Goal: Information Seeking & Learning: Learn about a topic

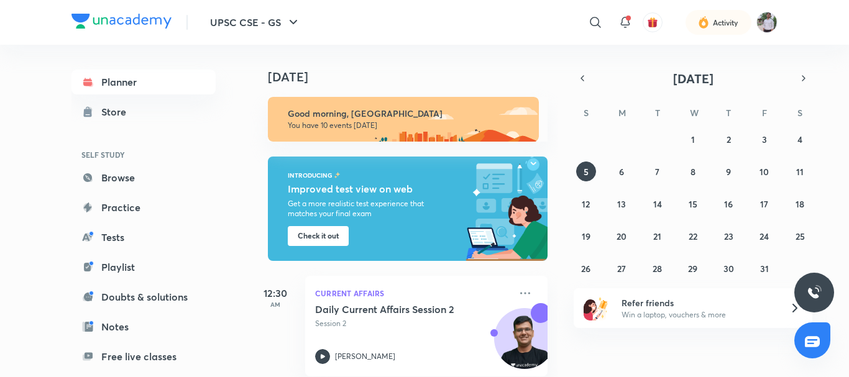
click at [776, 29] on picture at bounding box center [766, 22] width 21 height 21
click at [766, 21] on img at bounding box center [766, 22] width 21 height 21
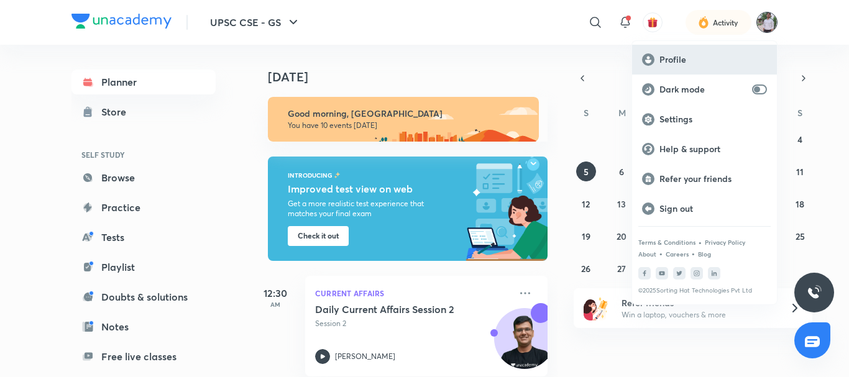
click at [666, 53] on div "Profile" at bounding box center [704, 60] width 145 height 30
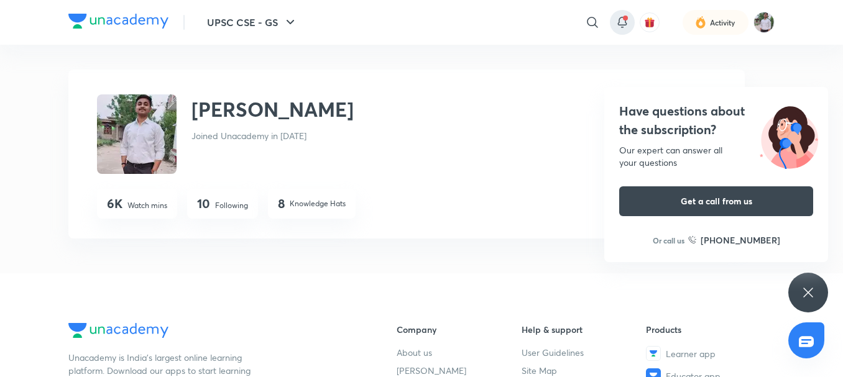
click at [621, 27] on icon at bounding box center [622, 22] width 15 height 15
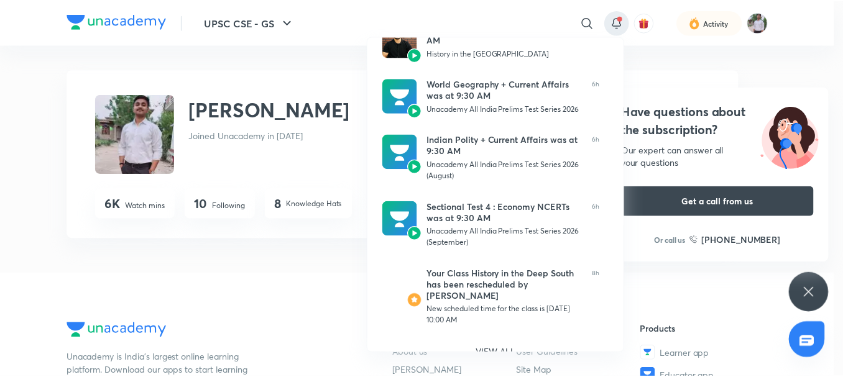
scroll to position [450, 0]
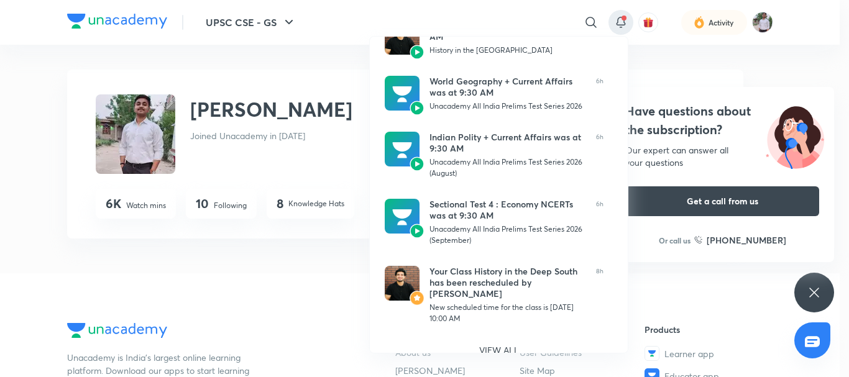
click at [757, 21] on div at bounding box center [424, 188] width 849 height 377
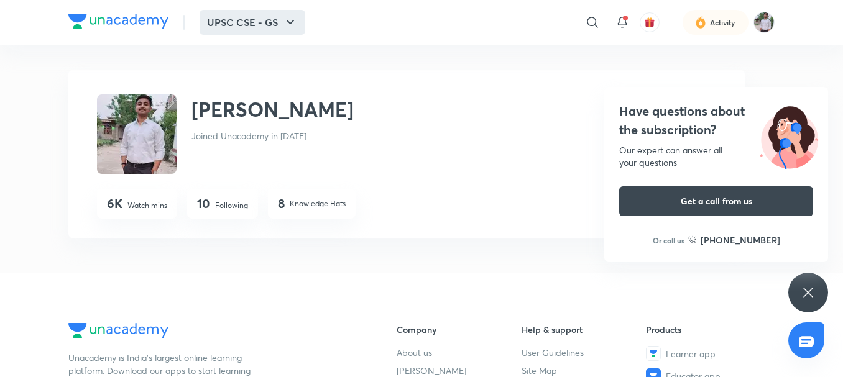
click at [282, 25] on button "UPSC CSE - GS" at bounding box center [252, 22] width 106 height 25
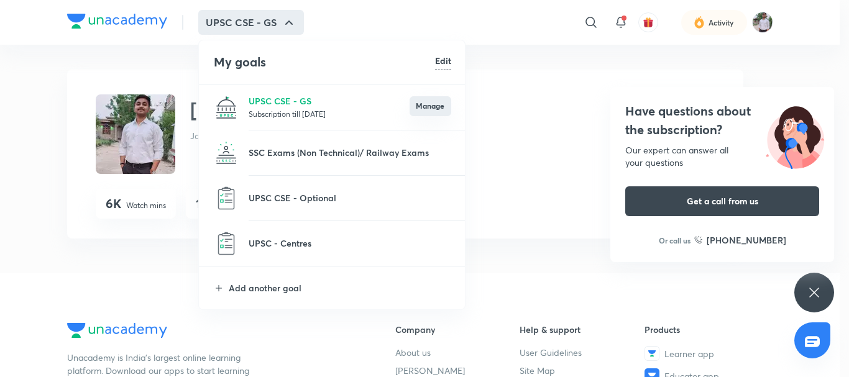
click at [427, 109] on button "Manage" at bounding box center [431, 106] width 42 height 20
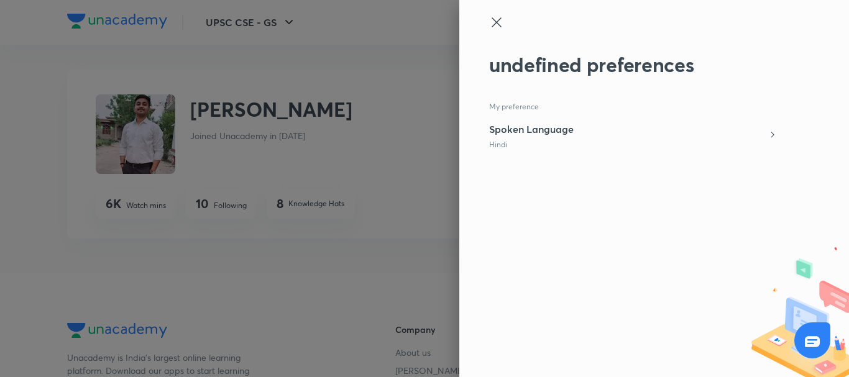
click at [533, 106] on p "My preference" at bounding box center [633, 107] width 288 height 10
click at [498, 20] on icon at bounding box center [496, 22] width 15 height 15
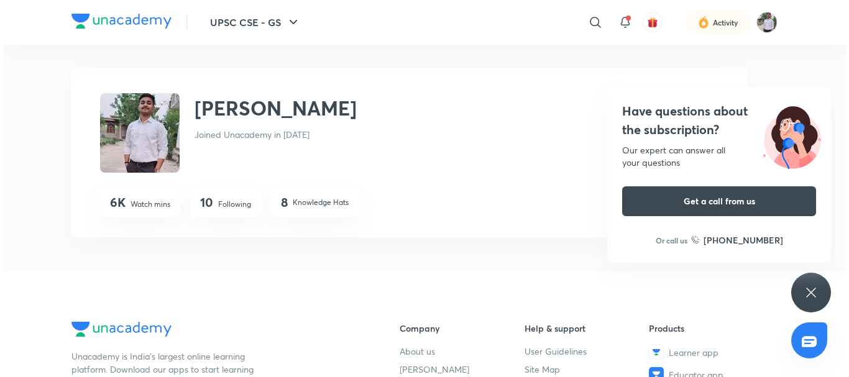
scroll to position [0, 0]
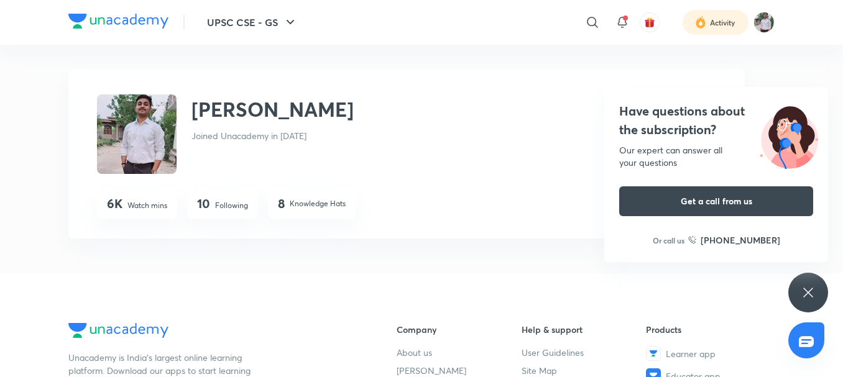
click at [713, 24] on div at bounding box center [715, 22] width 66 height 25
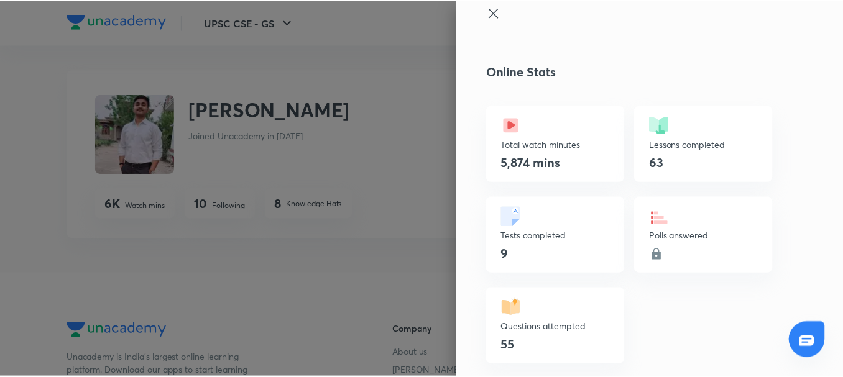
scroll to position [12, 0]
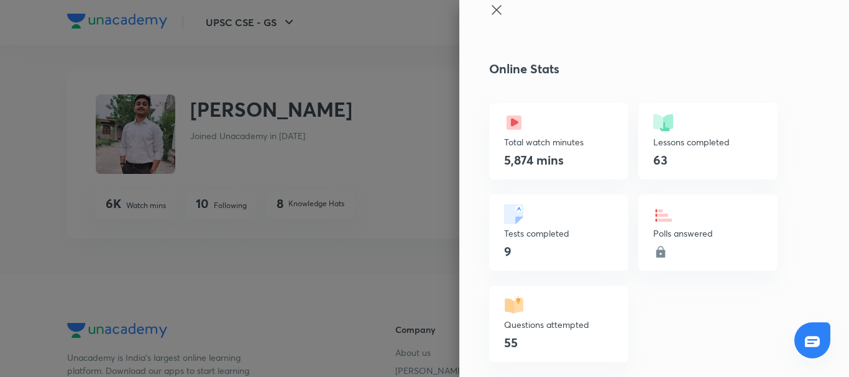
click at [504, 229] on p "Tests completed" at bounding box center [558, 233] width 109 height 13
click at [656, 120] on img at bounding box center [663, 123] width 20 height 20
click at [662, 163] on div "63" at bounding box center [707, 160] width 109 height 19
click at [504, 119] on img at bounding box center [514, 123] width 20 height 20
click at [489, 12] on icon at bounding box center [496, 9] width 15 height 15
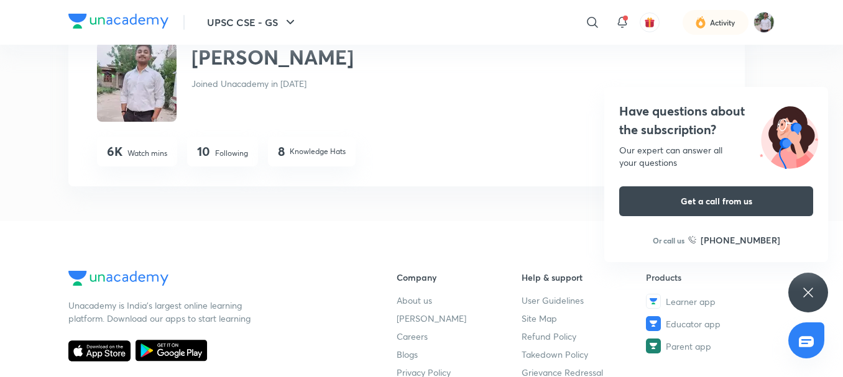
scroll to position [0, 0]
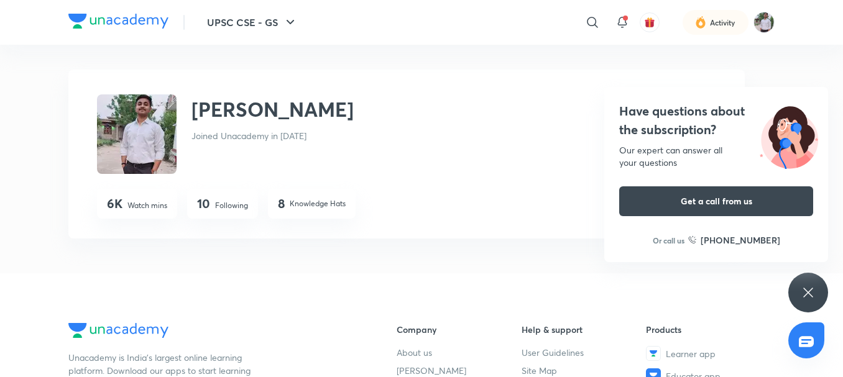
click at [117, 14] on img at bounding box center [118, 21] width 100 height 15
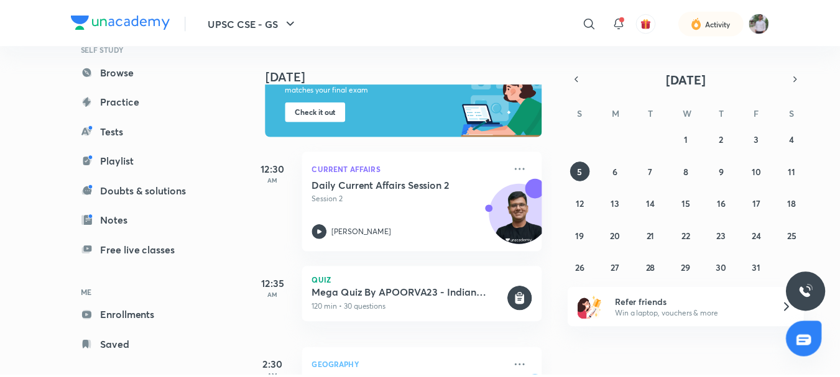
scroll to position [122, 0]
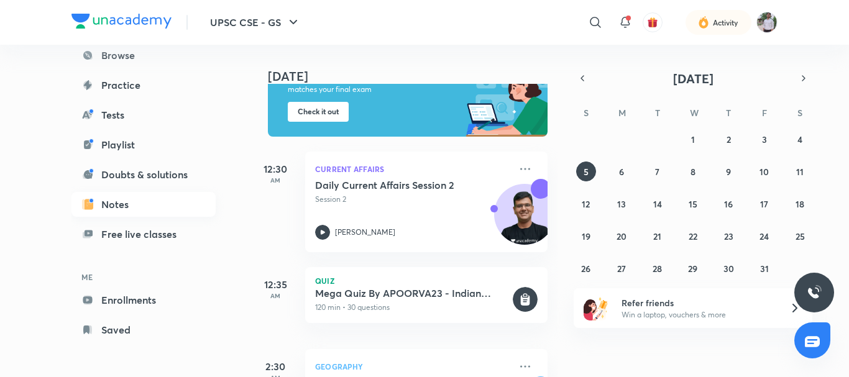
click at [119, 201] on link "Notes" at bounding box center [143, 204] width 144 height 25
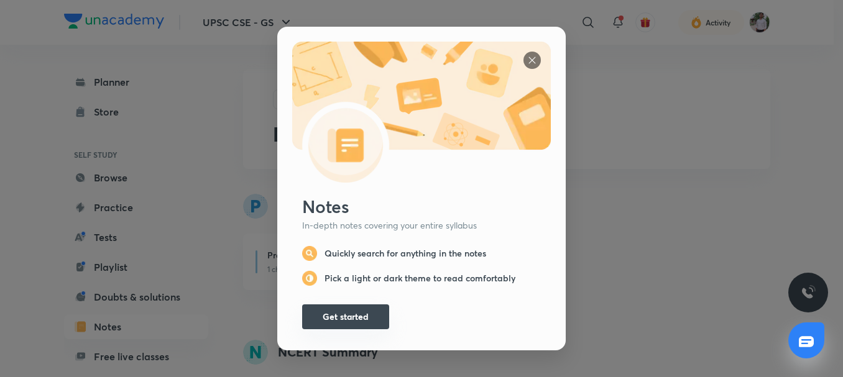
click at [334, 311] on button "Get started" at bounding box center [345, 316] width 87 height 25
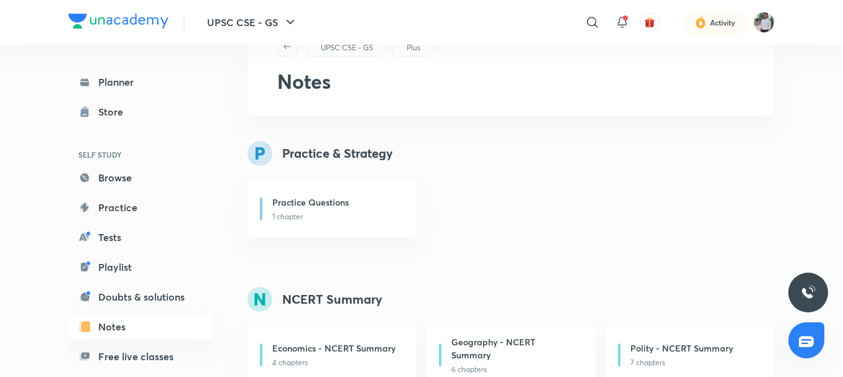
scroll to position [186, 0]
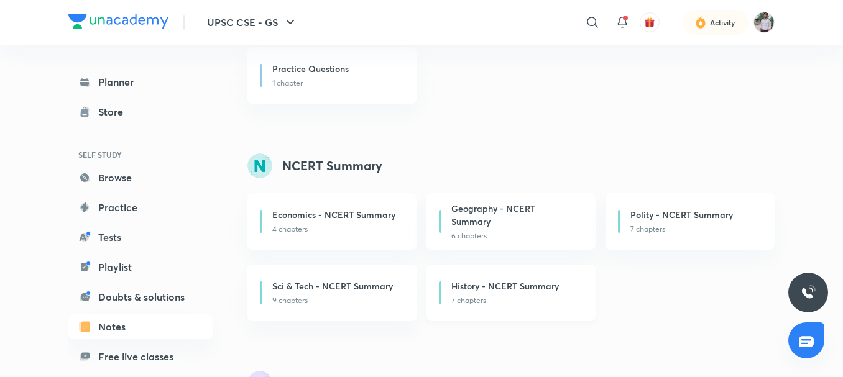
click at [512, 298] on p "7 chapters" at bounding box center [515, 300] width 129 height 11
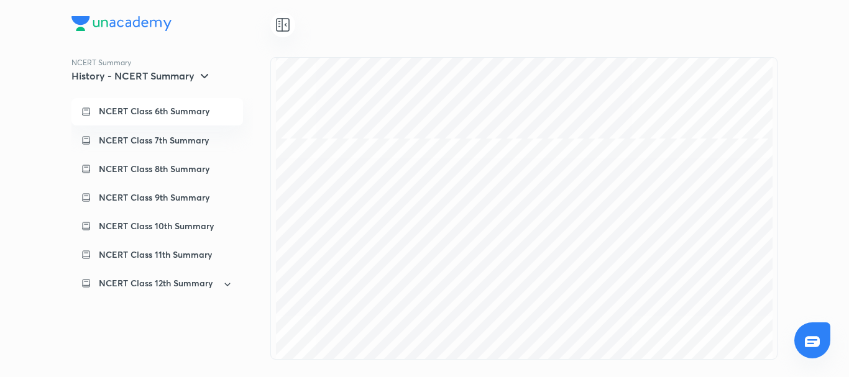
scroll to position [3356, 0]
click at [139, 114] on p "NCERT Class 6th Summary" at bounding box center [154, 111] width 111 height 11
click at [147, 290] on p "NCERT Class 12th Summary" at bounding box center [156, 283] width 114 height 12
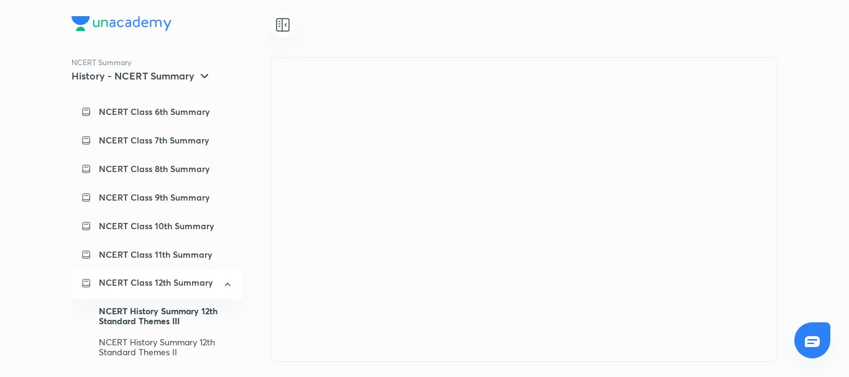
scroll to position [40, 0]
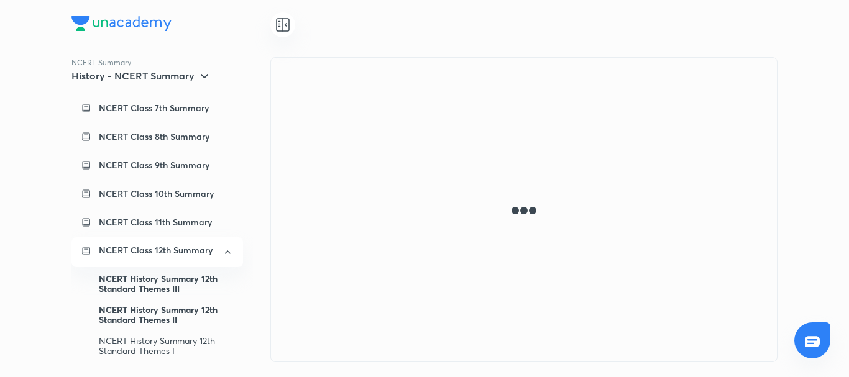
click at [162, 315] on div "NCERT History Summary 12th Standard Themes II" at bounding box center [166, 315] width 134 height 31
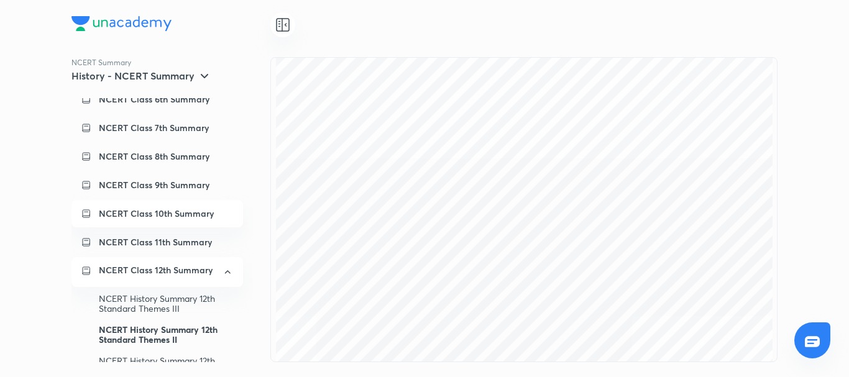
scroll to position [0, 0]
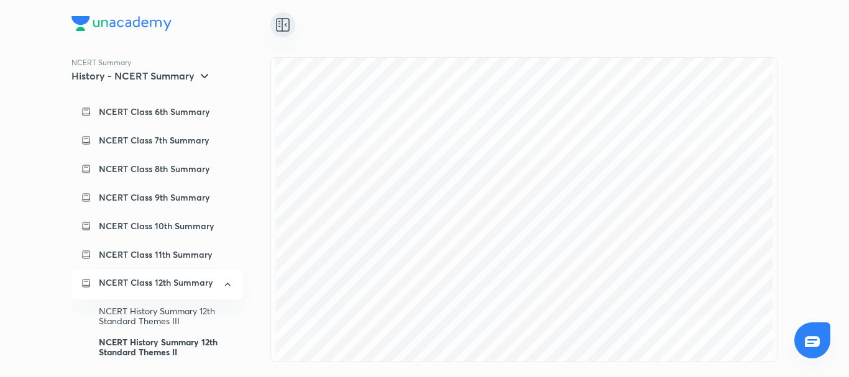
click at [279, 24] on icon at bounding box center [279, 24] width 1 height 0
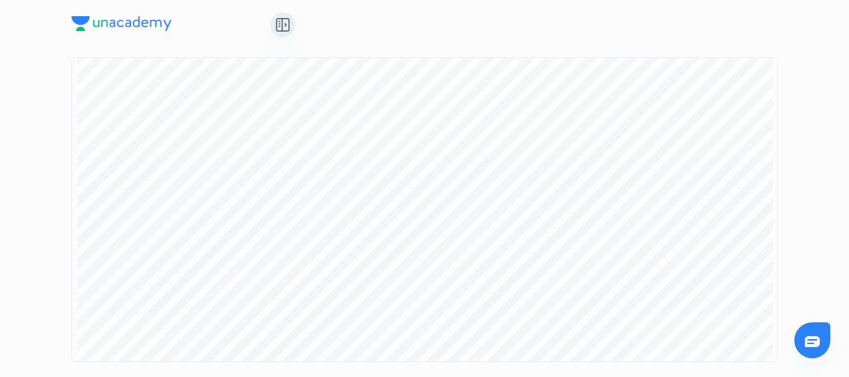
scroll to position [2876, 0]
click at [134, 21] on img at bounding box center [121, 23] width 100 height 15
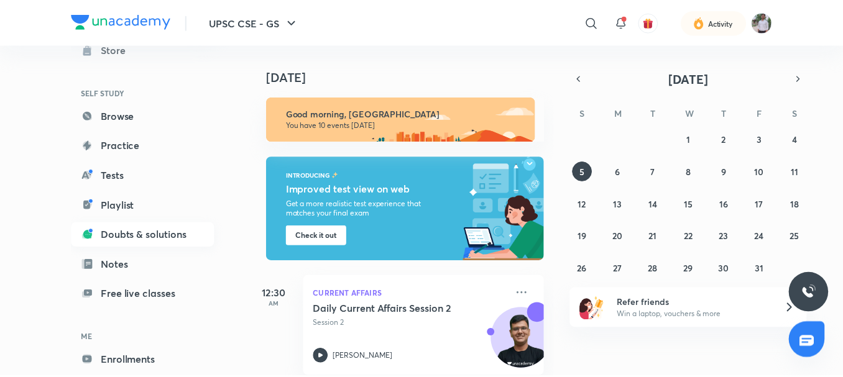
scroll to position [122, 0]
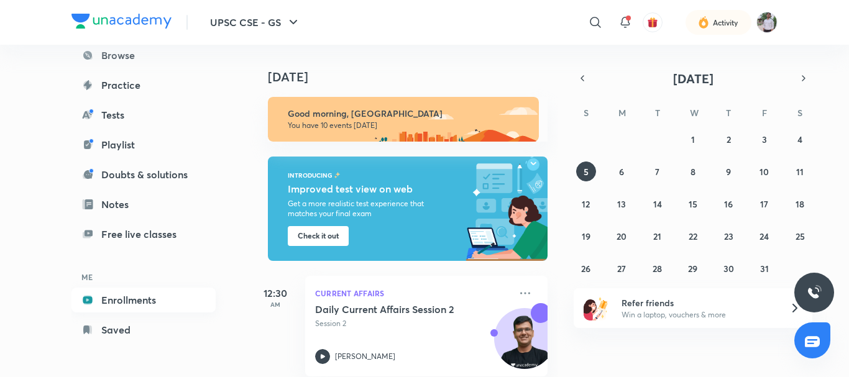
click at [116, 308] on link "Enrollments" at bounding box center [143, 300] width 144 height 25
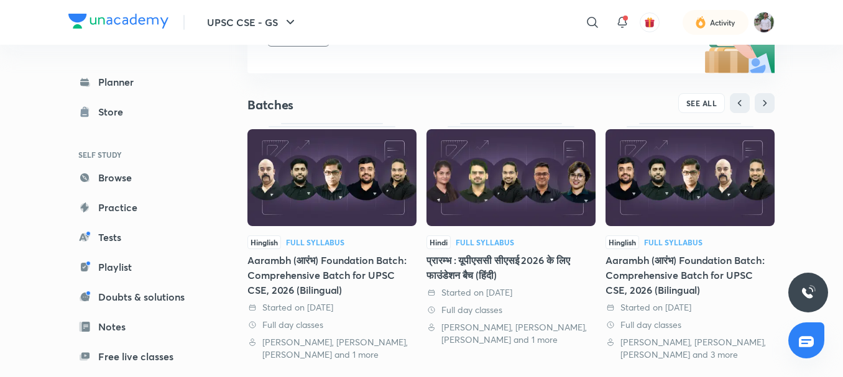
scroll to position [249, 0]
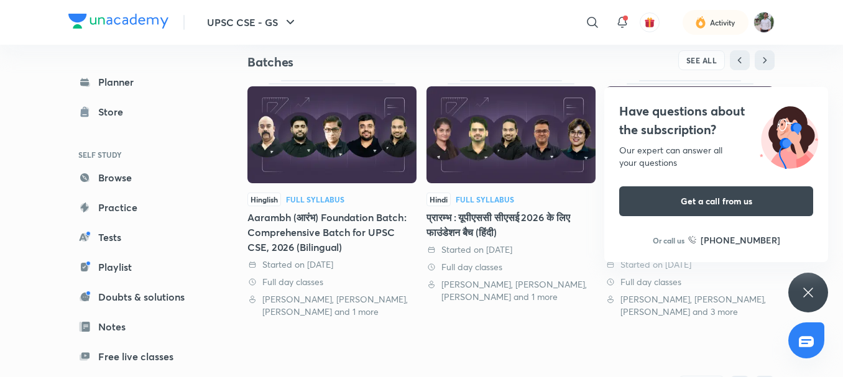
click at [549, 332] on div "UPSC CSE - GS Plus Enrolled My enrollments You’re learning from 5 batches We re…" at bounding box center [510, 200] width 527 height 758
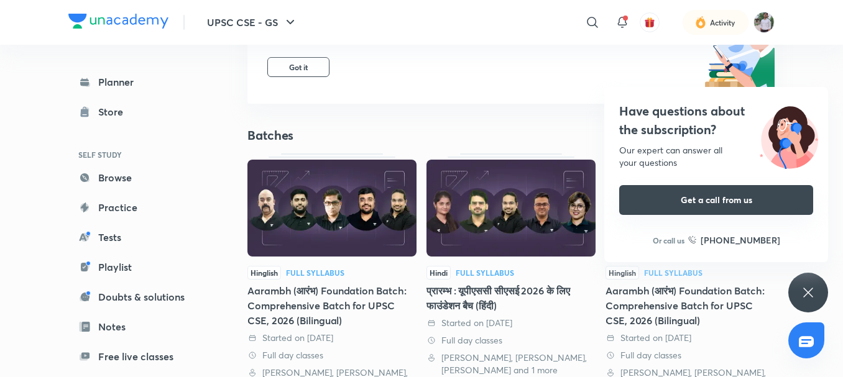
scroll to position [186, 0]
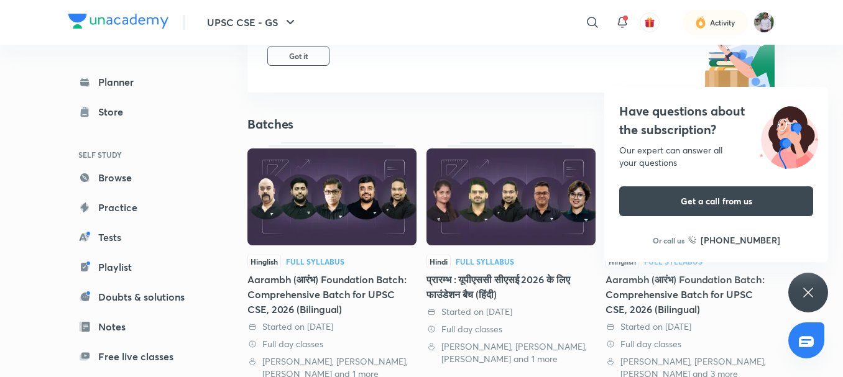
click at [786, 124] on img at bounding box center [788, 135] width 78 height 67
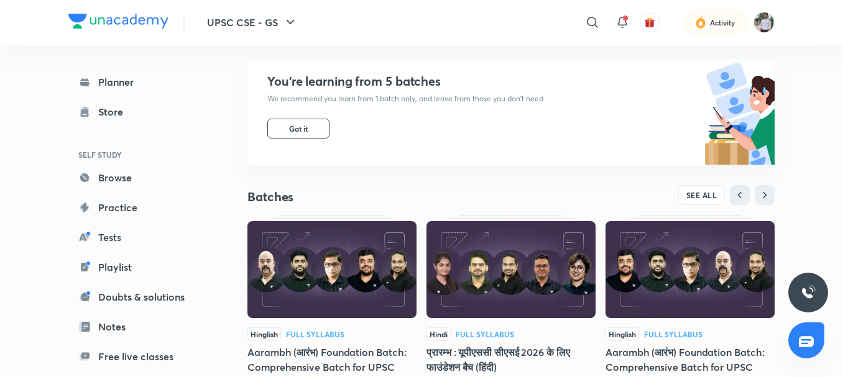
scroll to position [0, 0]
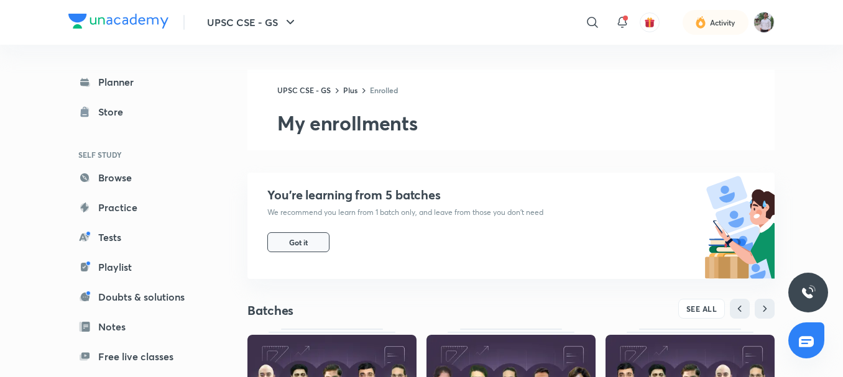
click at [279, 236] on button "Got it" at bounding box center [298, 242] width 62 height 20
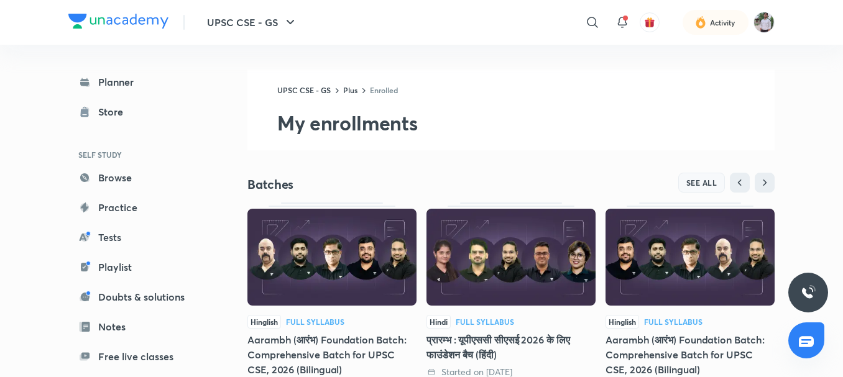
click at [695, 178] on span "SEE ALL" at bounding box center [701, 182] width 31 height 9
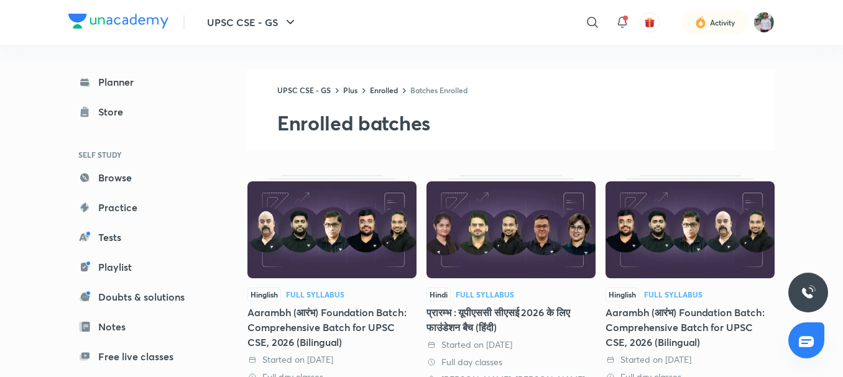
click at [308, 239] on img at bounding box center [331, 229] width 169 height 97
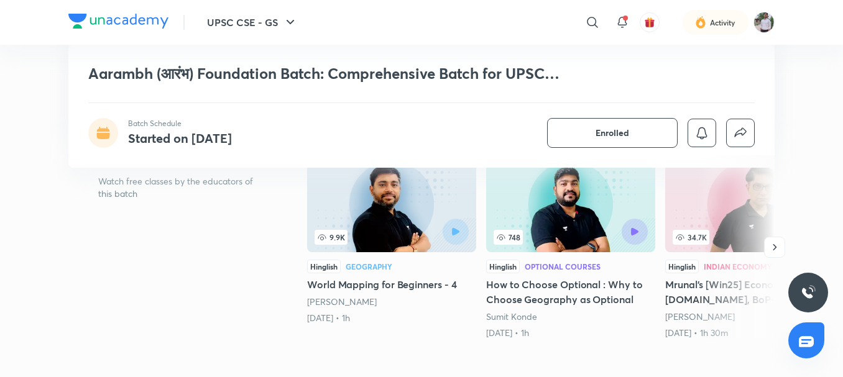
scroll to position [249, 0]
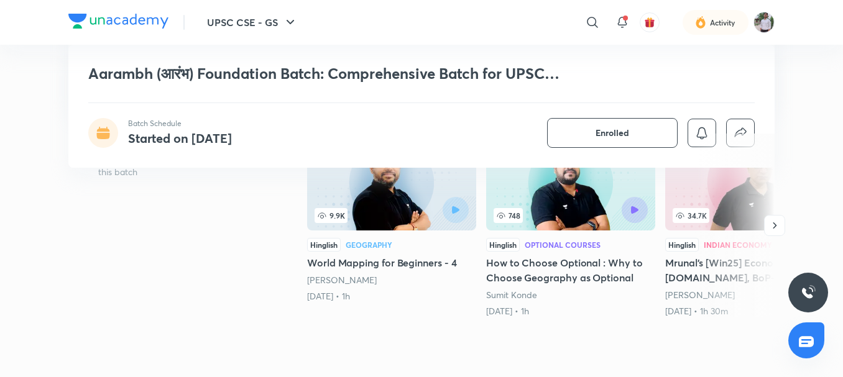
click at [761, 223] on div at bounding box center [735, 226] width 80 height 184
click at [766, 222] on button "button" at bounding box center [774, 225] width 21 height 21
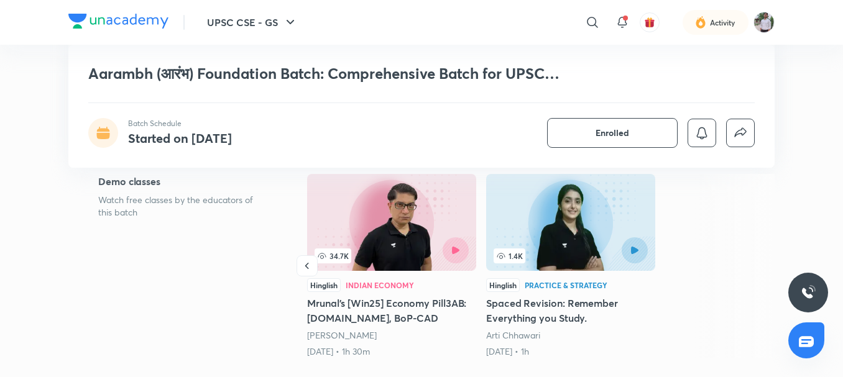
scroll to position [186, 0]
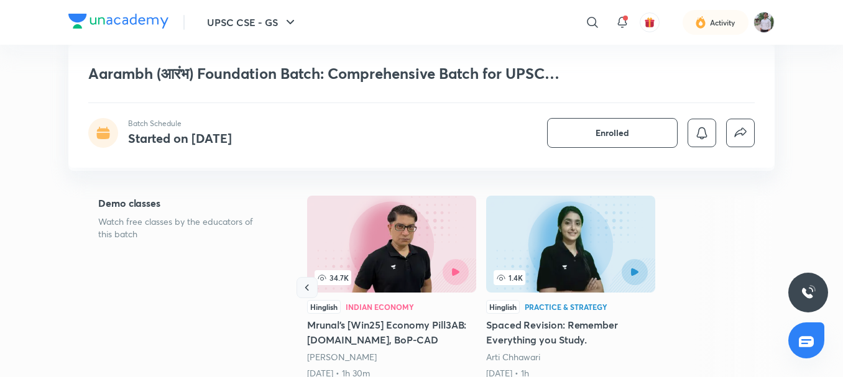
click at [308, 287] on icon "button" at bounding box center [307, 287] width 12 height 12
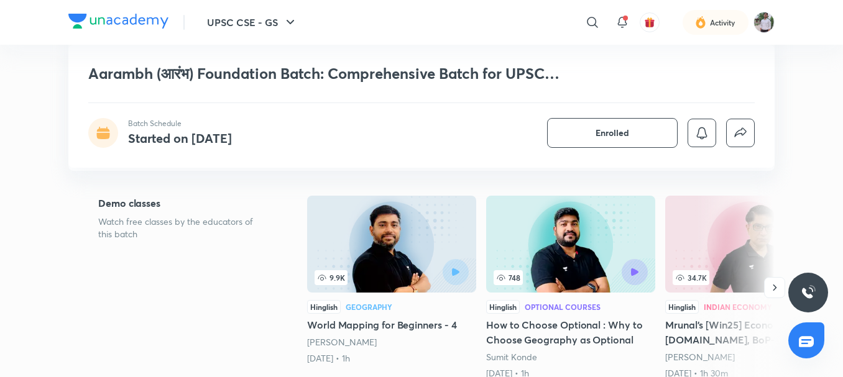
click at [308, 287] on img at bounding box center [391, 244] width 169 height 97
